Goal: Task Accomplishment & Management: Complete application form

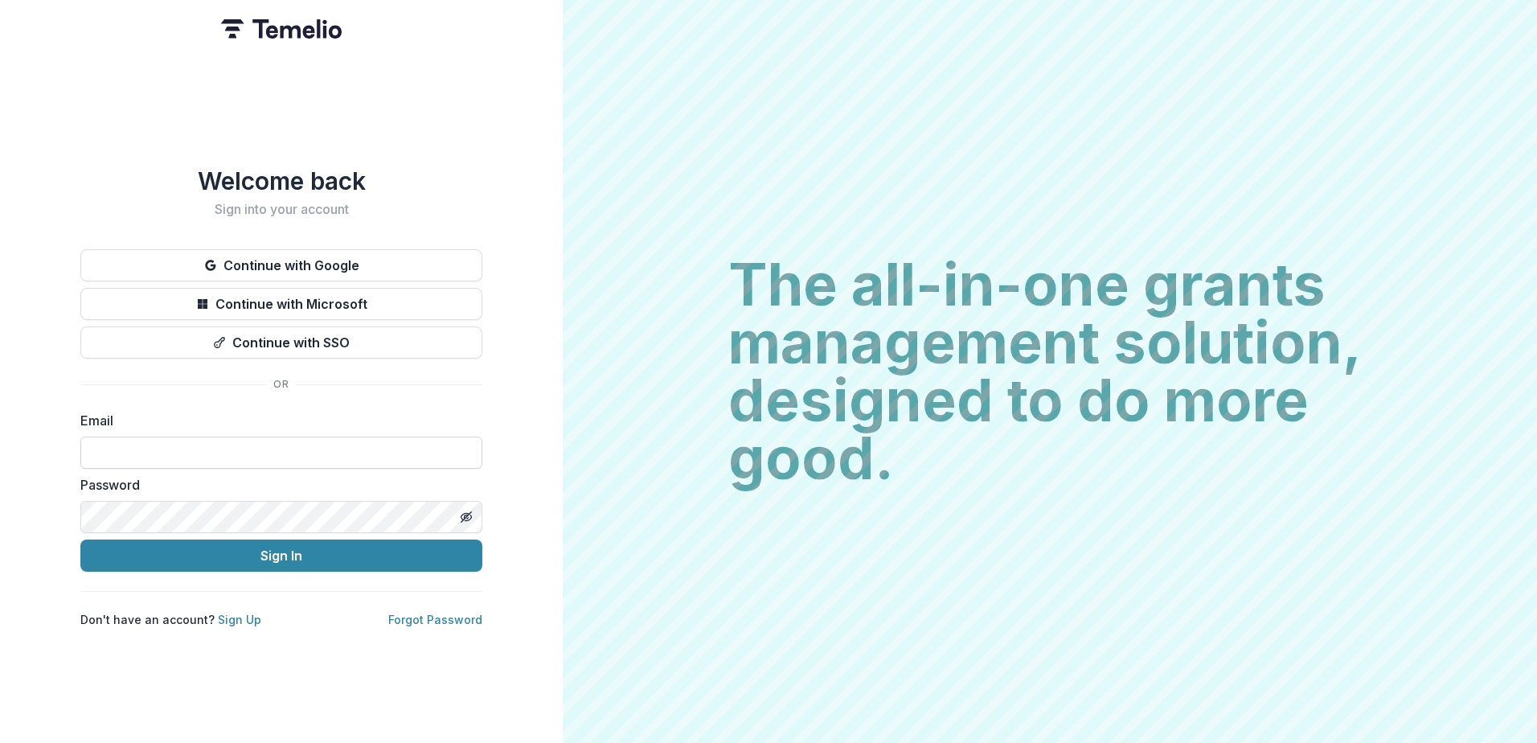
click at [163, 438] on input at bounding box center [281, 452] width 402 height 32
type input "*"
type input "**********"
click at [459, 508] on button "Toggle password visibility" at bounding box center [466, 517] width 26 height 26
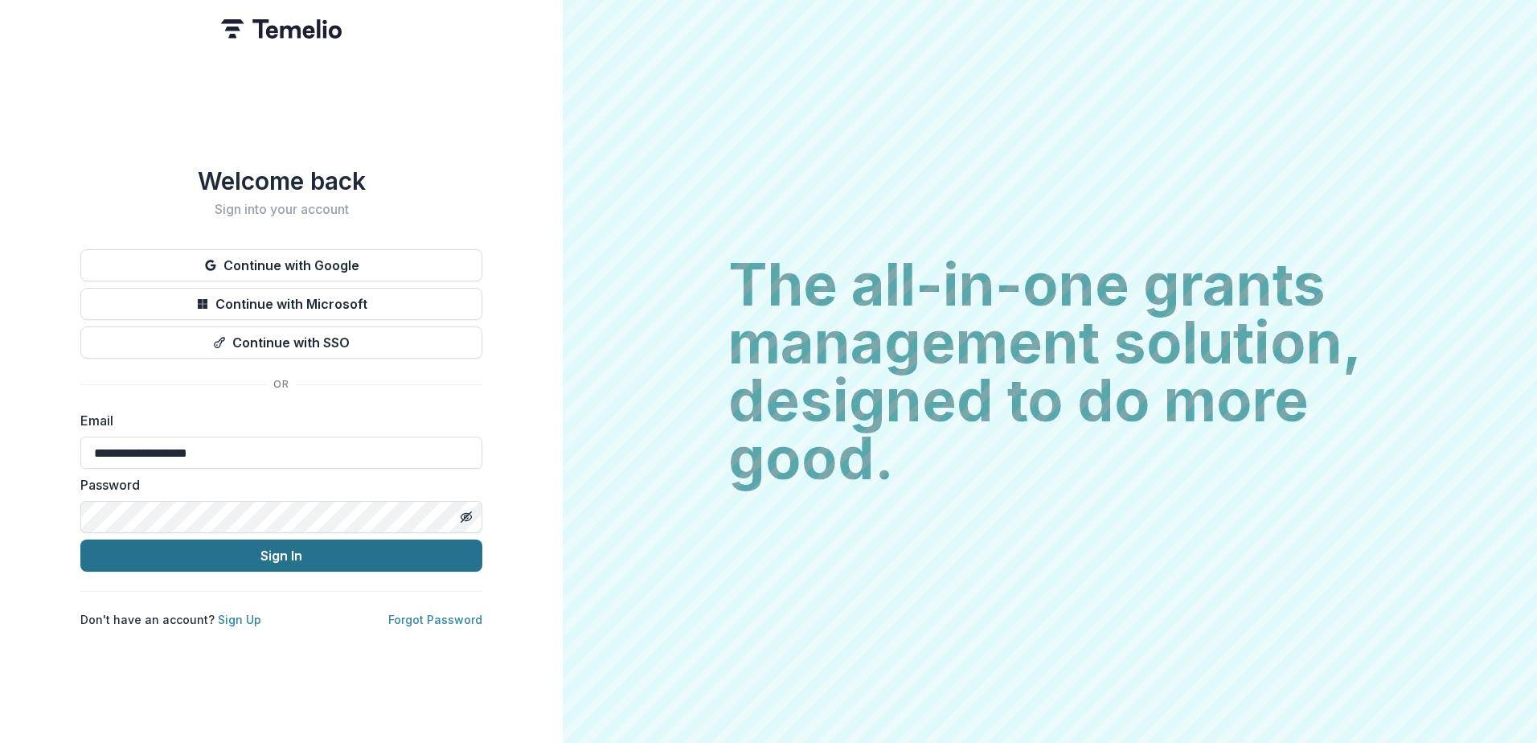
click at [327, 549] on button "Sign In" at bounding box center [281, 555] width 402 height 32
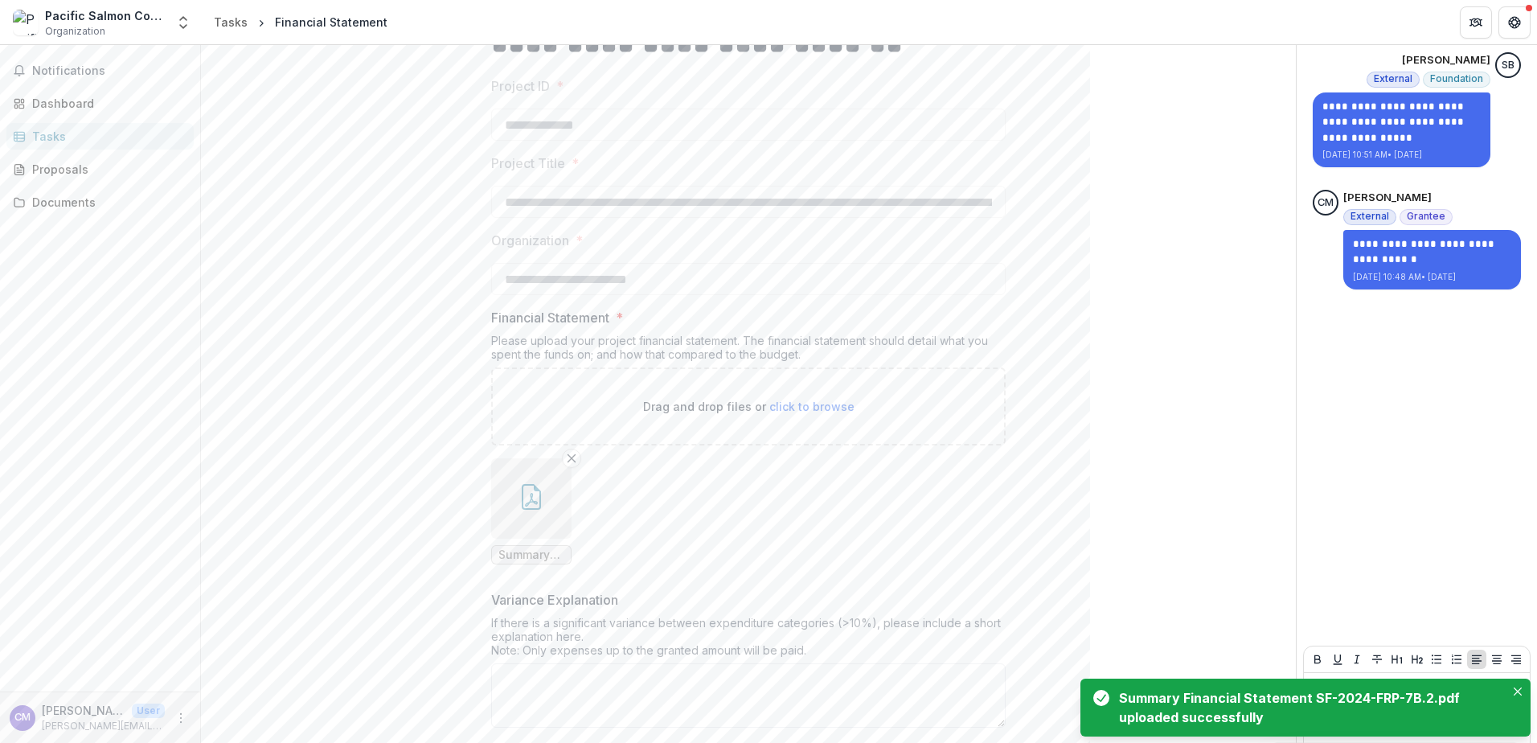
scroll to position [231, 0]
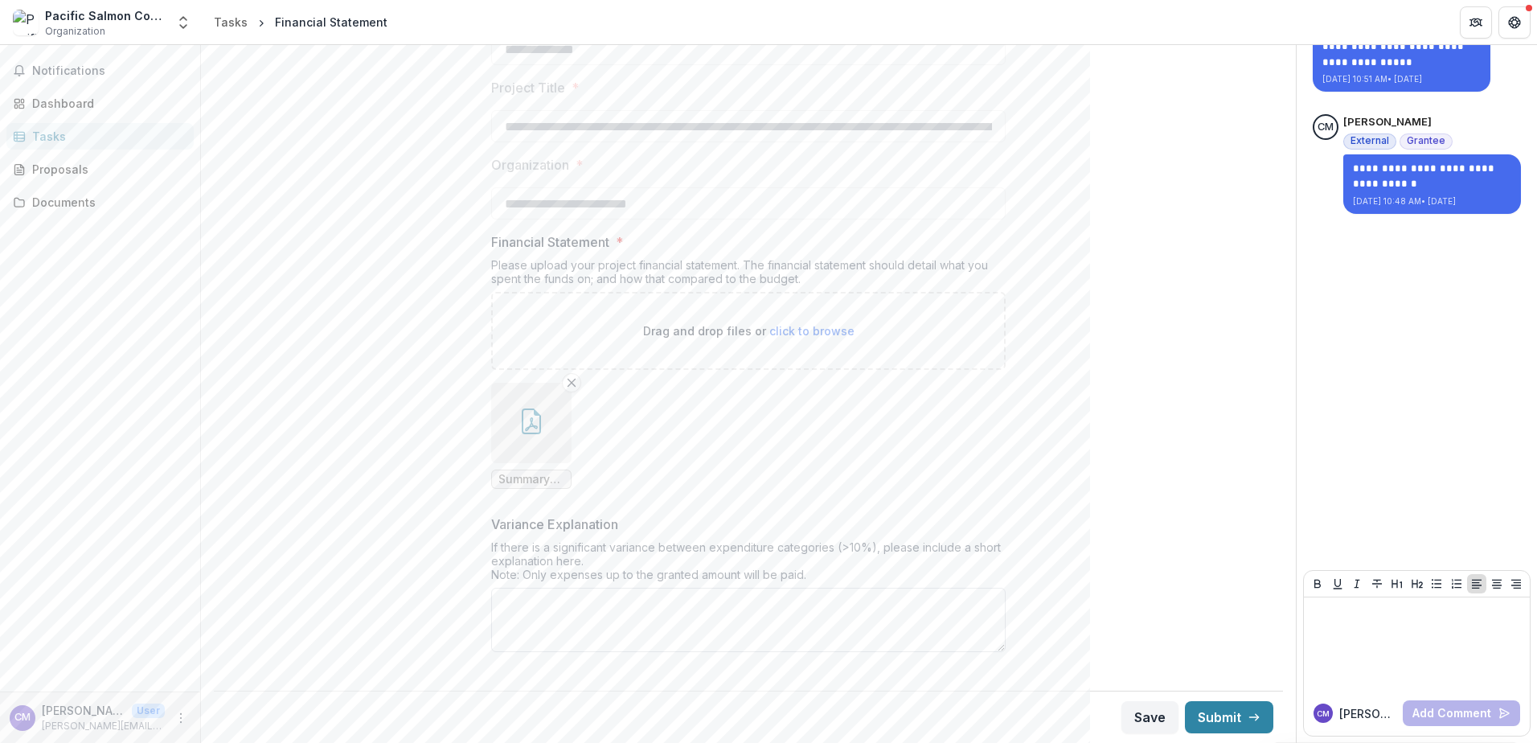
click at [572, 602] on textarea "Variance Explanation" at bounding box center [748, 619] width 514 height 64
click at [790, 447] on ul "Summary Financial Statement SF-2024-FRP-7B.2.pdf" at bounding box center [748, 436] width 514 height 106
click at [1201, 716] on button "Submit" at bounding box center [1229, 717] width 88 height 32
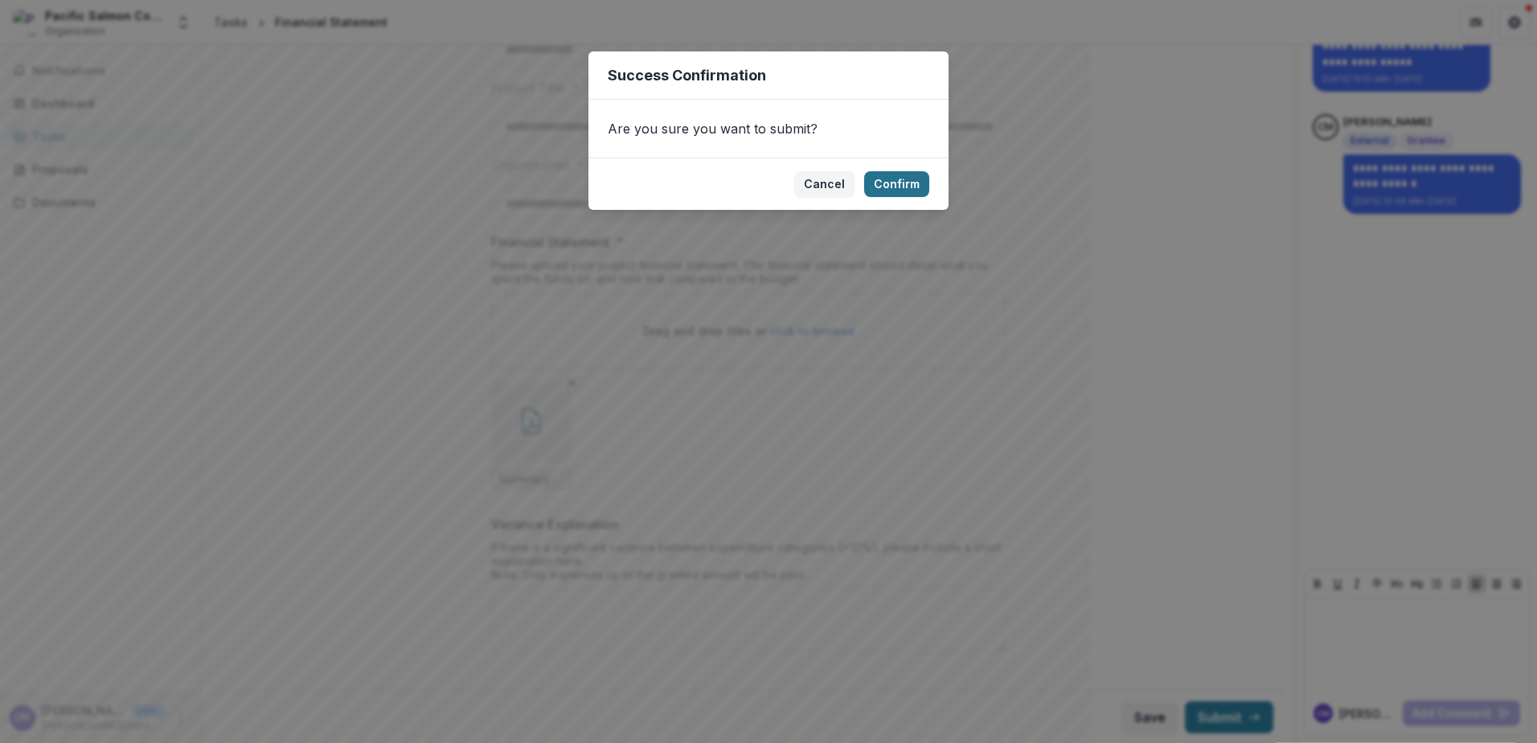
click at [883, 186] on button "Confirm" at bounding box center [896, 184] width 65 height 26
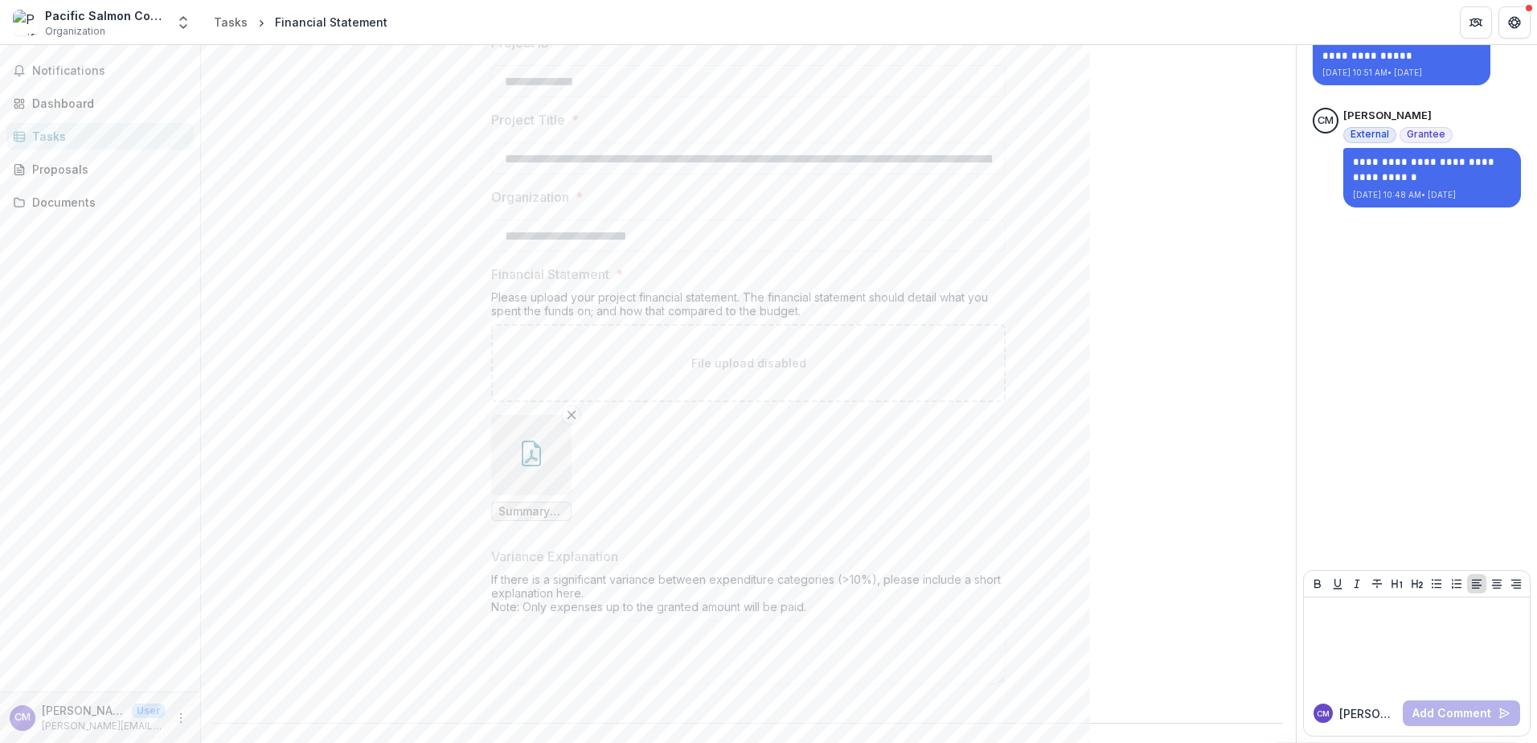
scroll to position [0, 0]
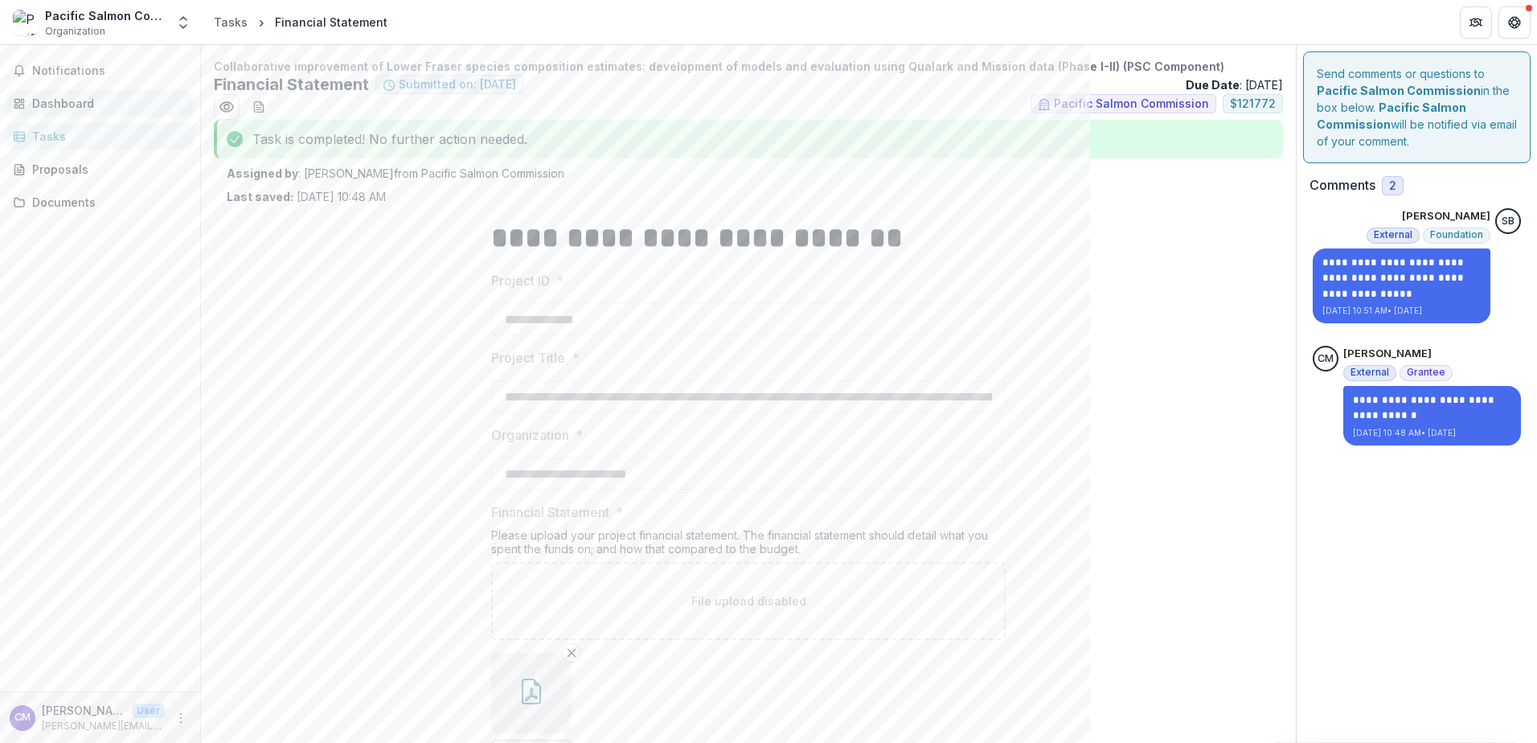
click at [60, 104] on div "Dashboard" at bounding box center [106, 103] width 149 height 17
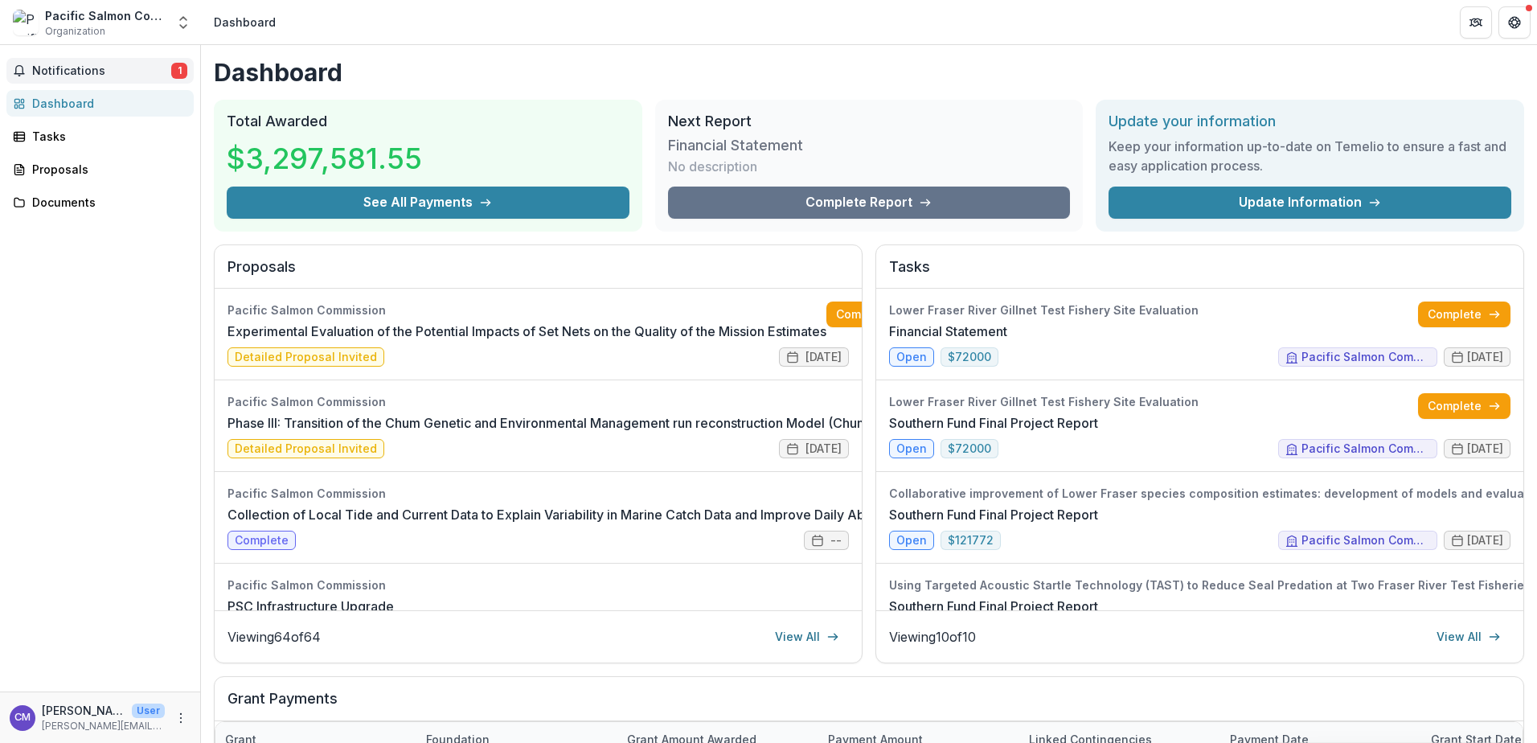
click at [96, 68] on span "Notifications" at bounding box center [101, 71] width 139 height 14
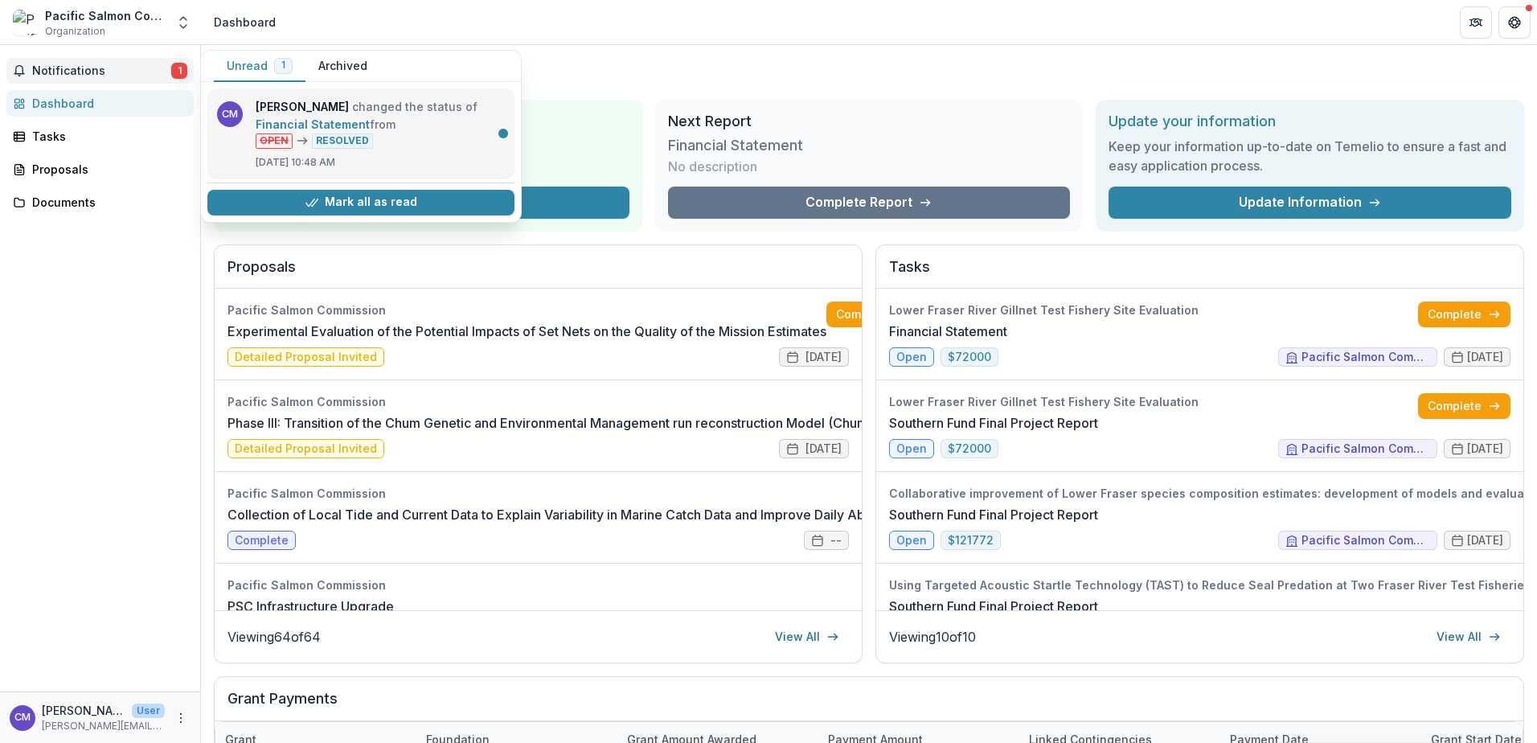
click at [344, 126] on link "Financial Statement" at bounding box center [313, 124] width 114 height 14
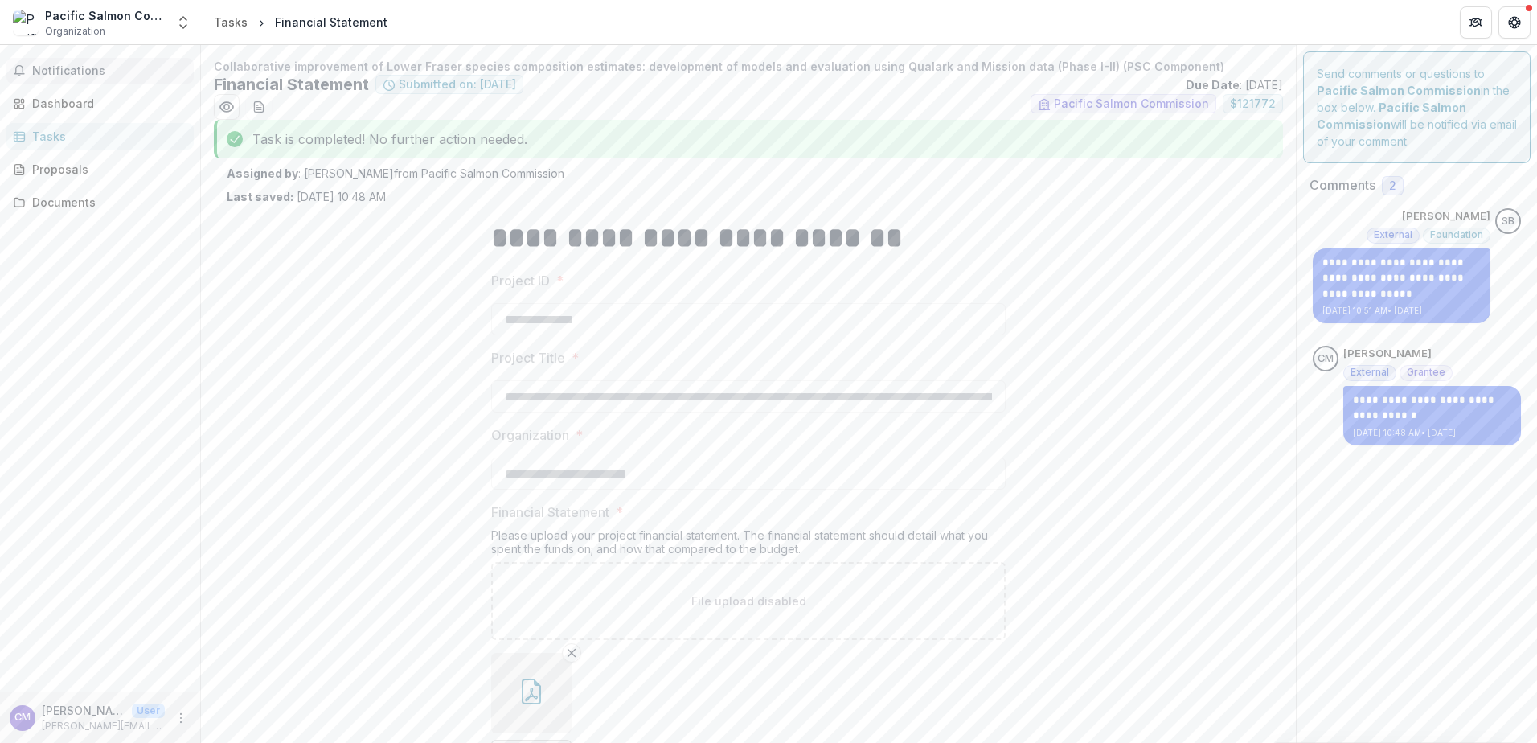
click at [84, 70] on span "Notifications" at bounding box center [109, 71] width 155 height 14
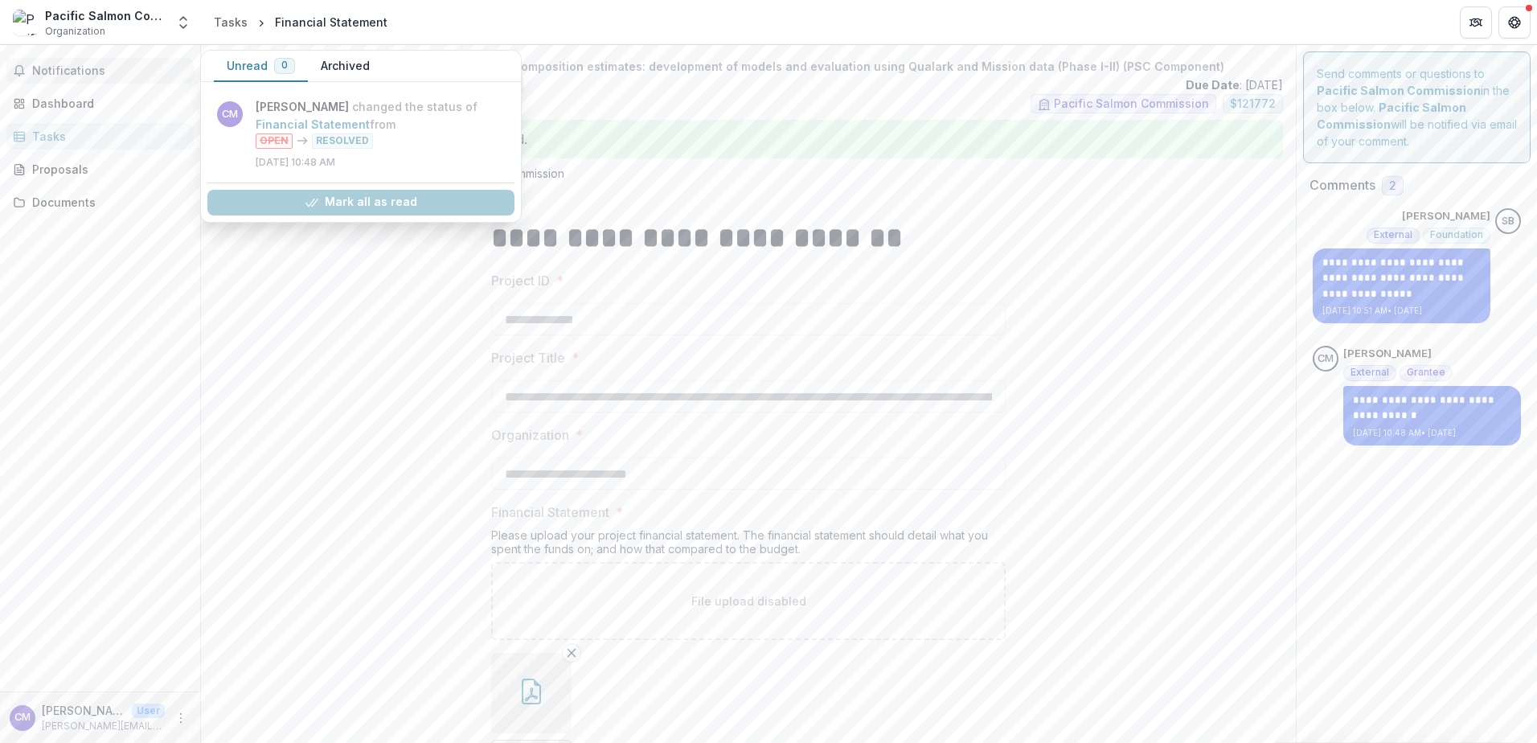
click at [350, 63] on button "Archived" at bounding box center [345, 66] width 75 height 31
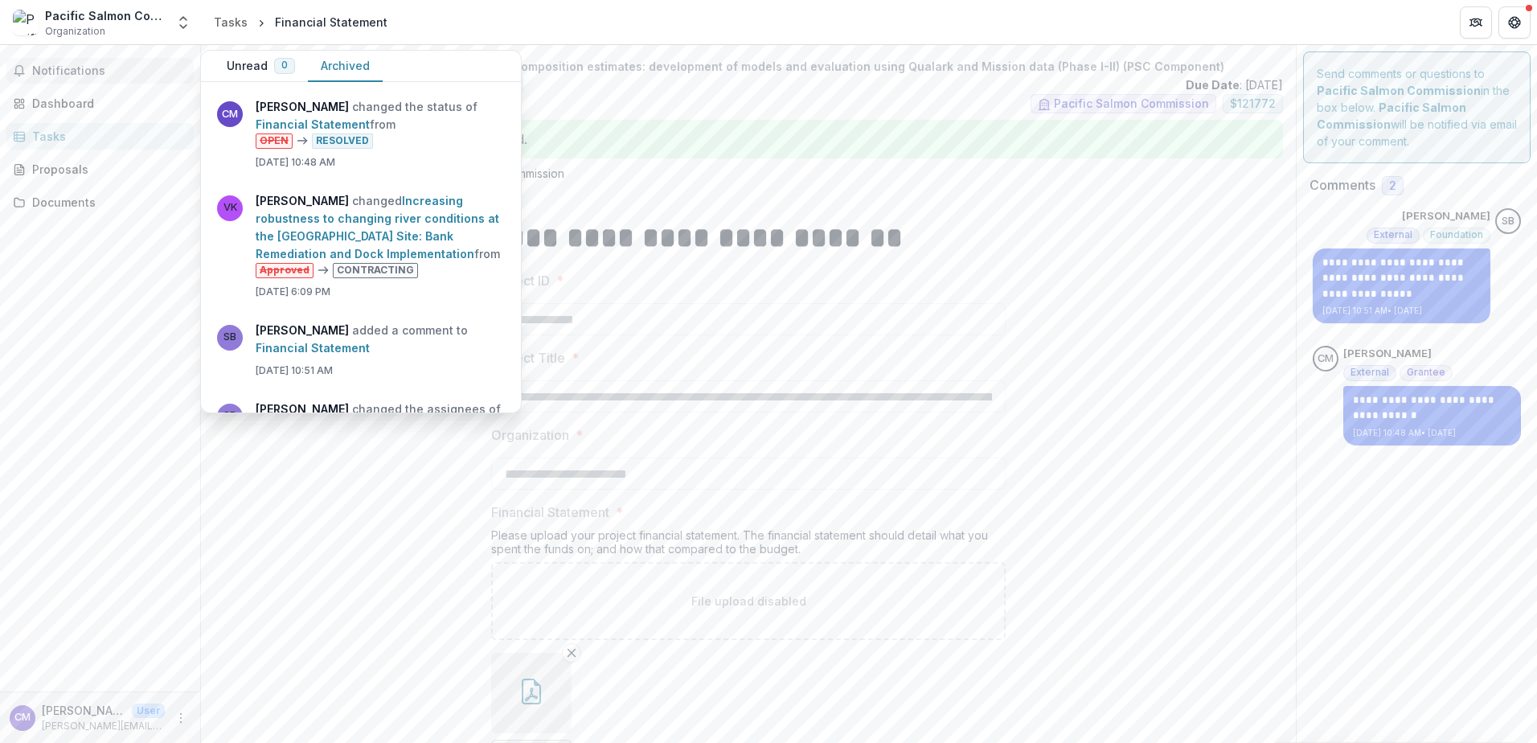
click at [252, 68] on button "Unread 0" at bounding box center [261, 66] width 94 height 31
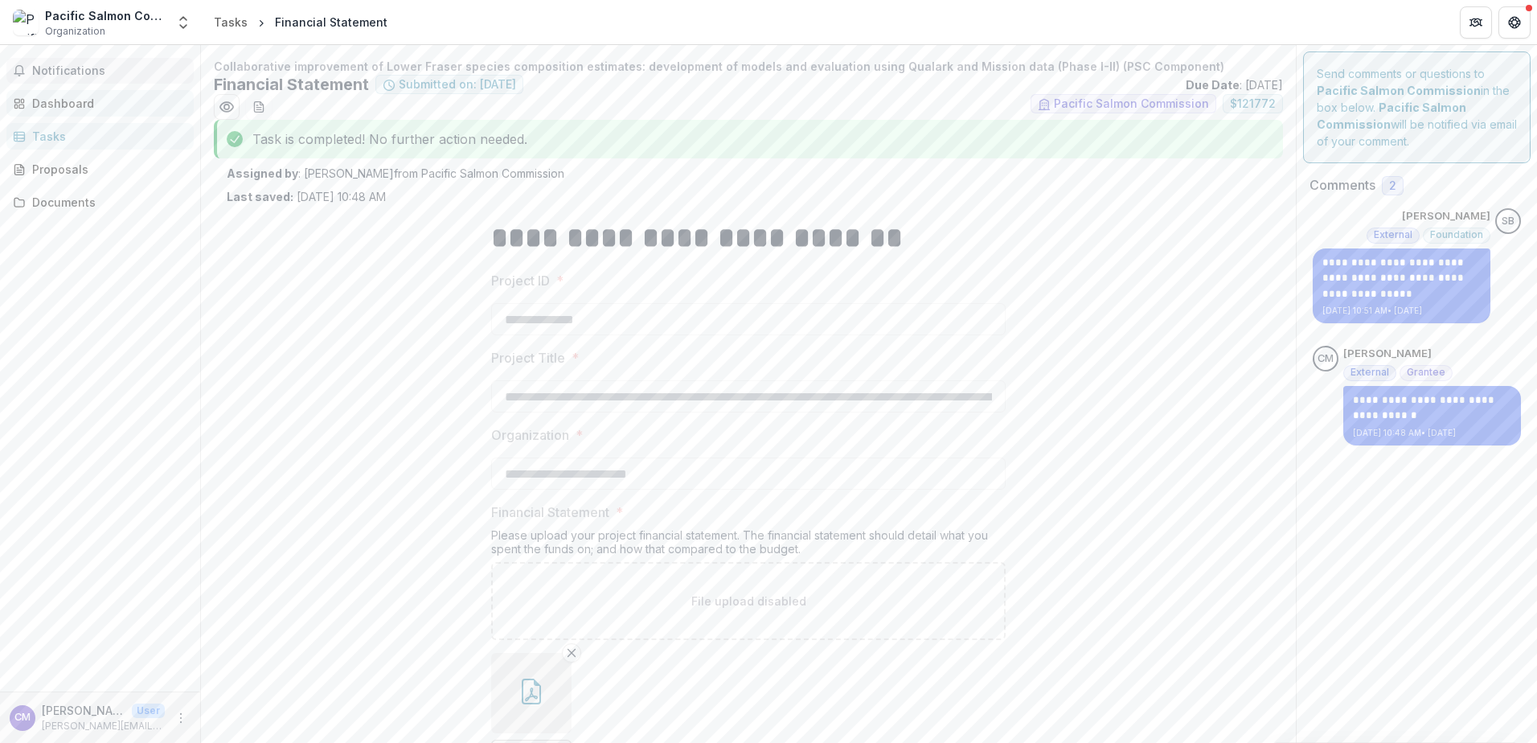
click at [66, 100] on div "Dashboard" at bounding box center [106, 103] width 149 height 17
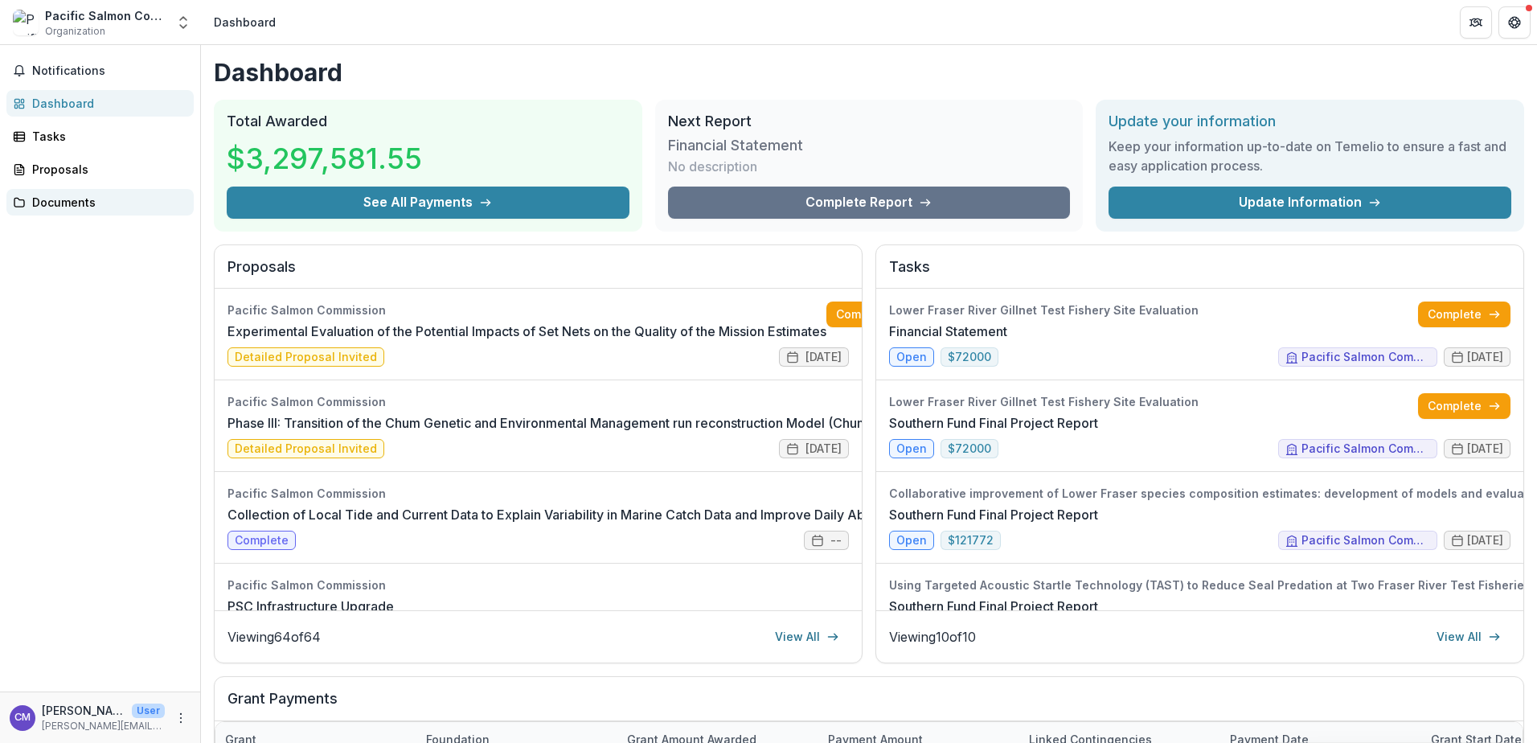
click at [74, 203] on div "Documents" at bounding box center [106, 202] width 149 height 17
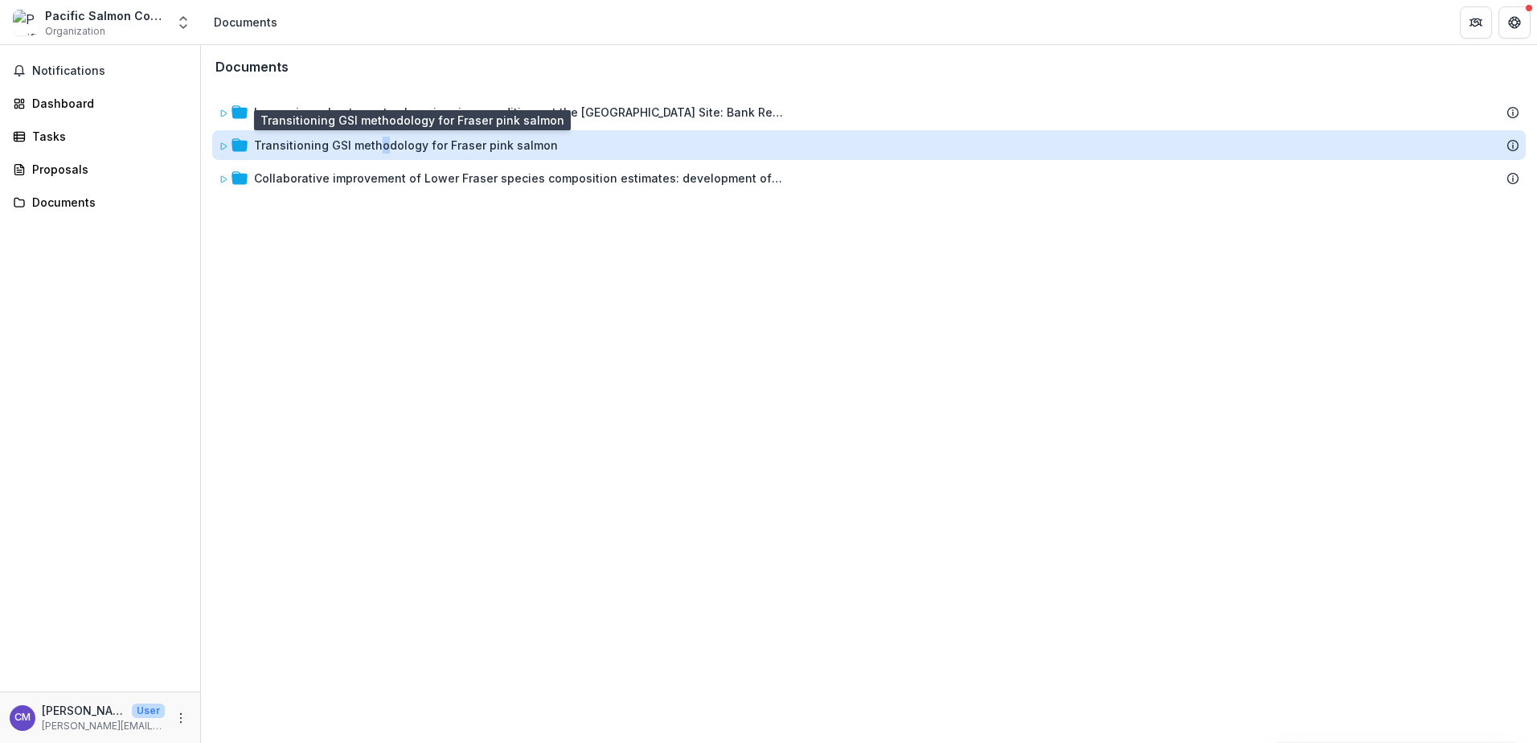
click at [379, 142] on div "Transitioning GSI methodology for Fraser pink salmon" at bounding box center [406, 145] width 304 height 17
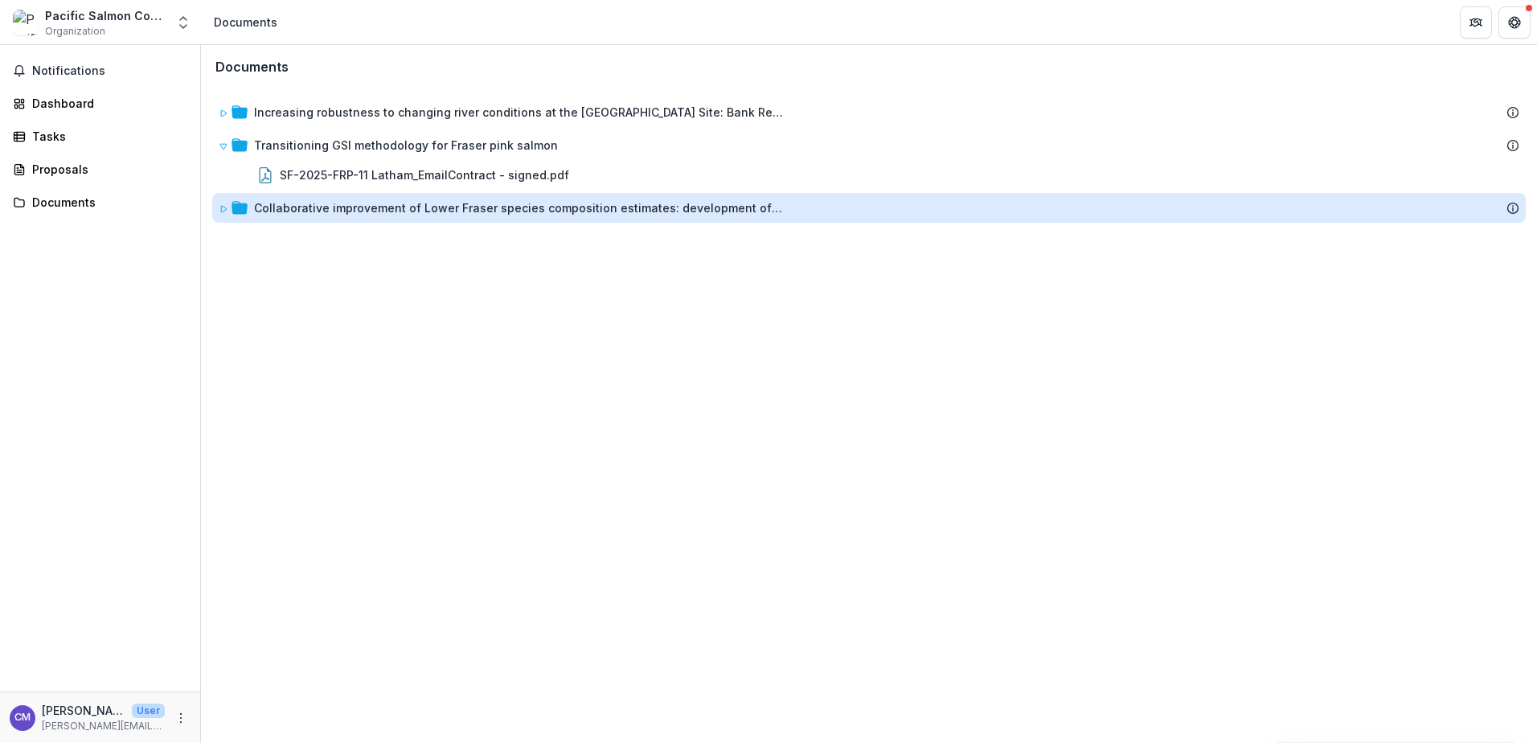
drag, startPoint x: 379, startPoint y: 142, endPoint x: 376, endPoint y: 207, distance: 65.2
click at [376, 207] on div "Collaborative improvement of Lower Fraser species composition estimates: develo…" at bounding box center [519, 207] width 530 height 17
